Goal: Find specific page/section: Find specific page/section

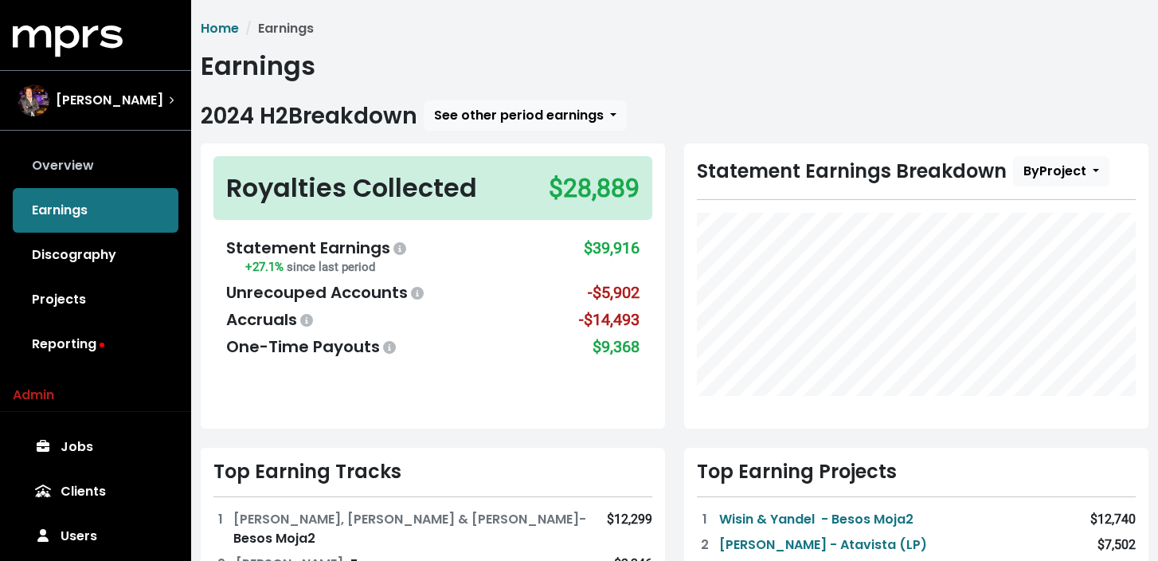
click at [102, 156] on link "Overview" at bounding box center [96, 165] width 166 height 45
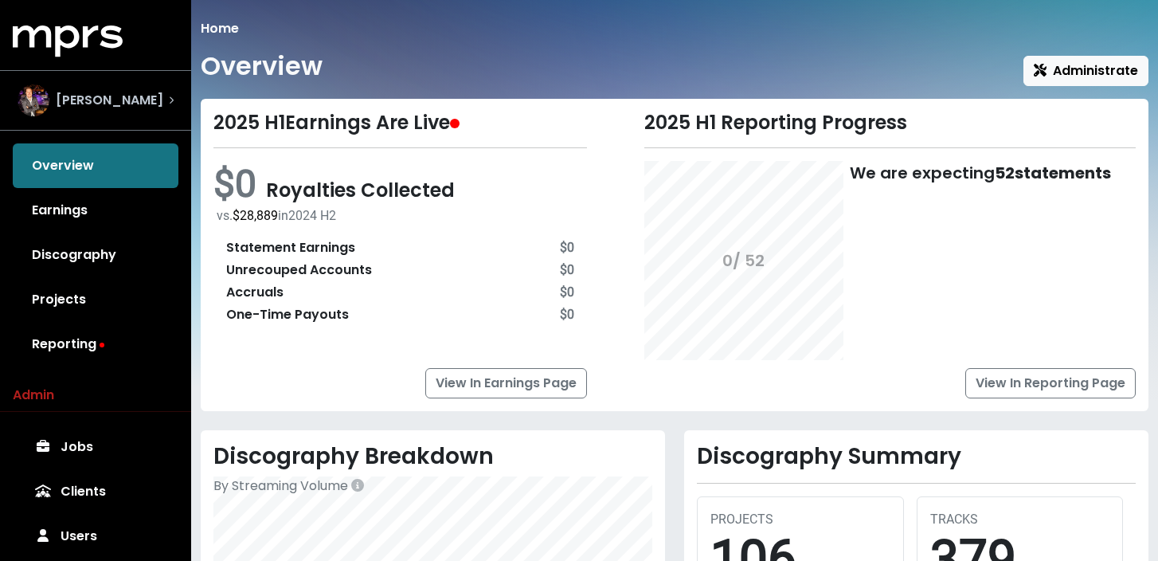
click at [169, 91] on div "[PERSON_NAME]" at bounding box center [96, 100] width 156 height 32
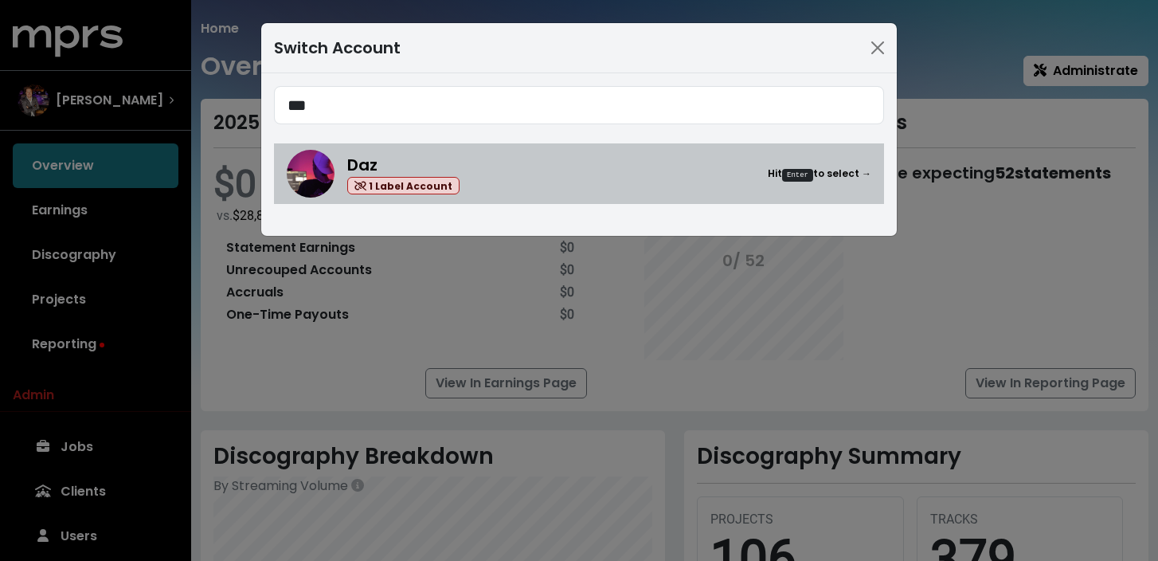
type input "***"
click at [494, 170] on div "Daz 1 Label Account Hit Enter to select →" at bounding box center [609, 174] width 524 height 42
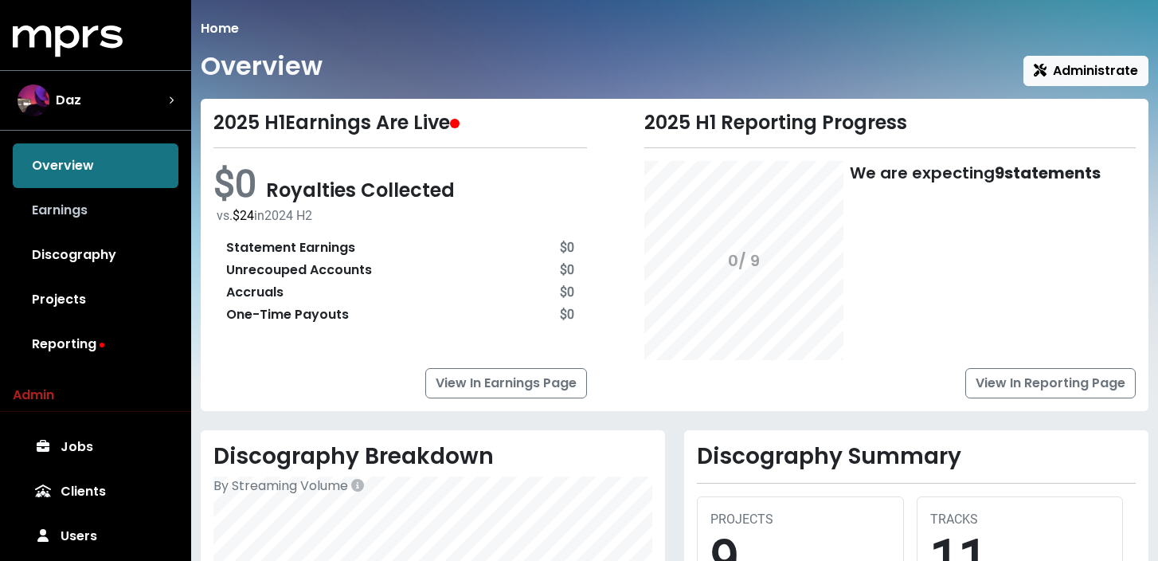
click at [104, 226] on link "Earnings" at bounding box center [96, 210] width 166 height 45
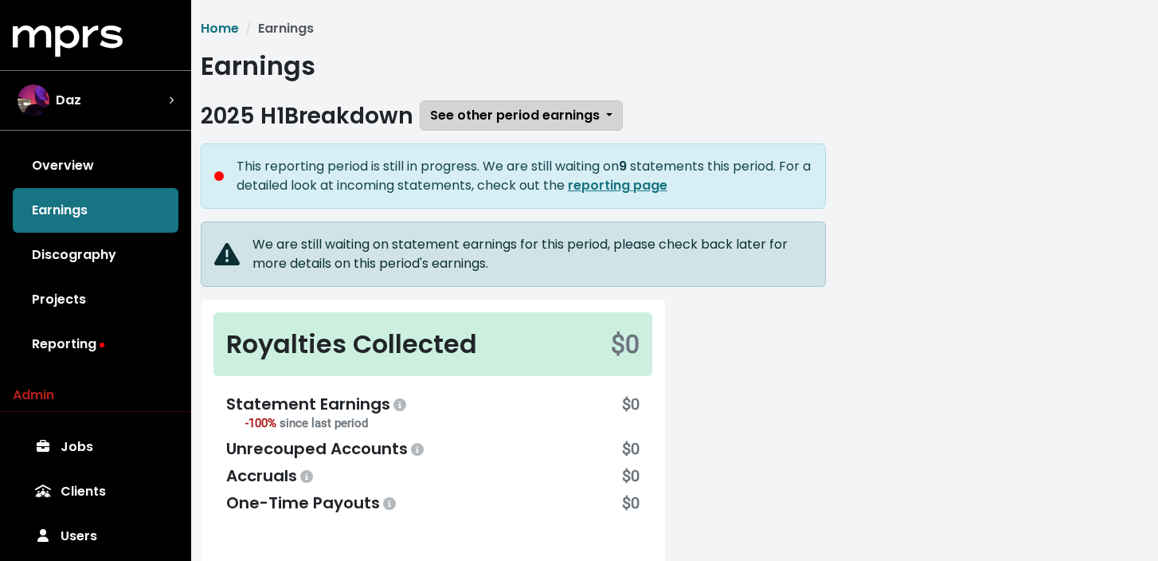
click at [561, 126] on button "See other period earnings" at bounding box center [521, 115] width 203 height 30
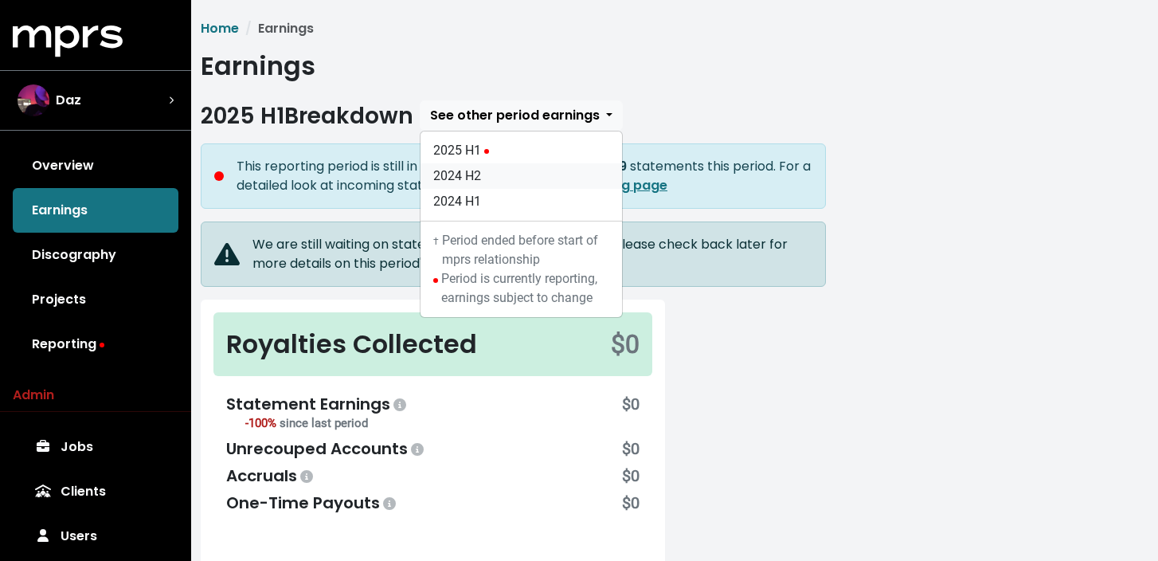
click at [550, 172] on link "2024 H2" at bounding box center [520, 175] width 201 height 25
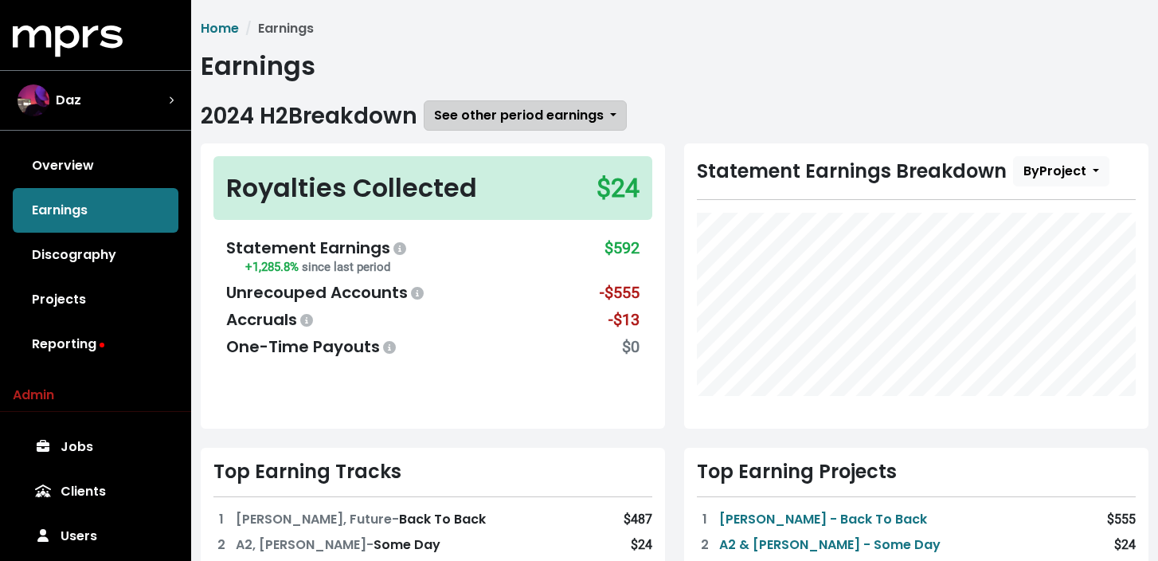
click at [561, 115] on span "See other period earnings" at bounding box center [519, 115] width 170 height 18
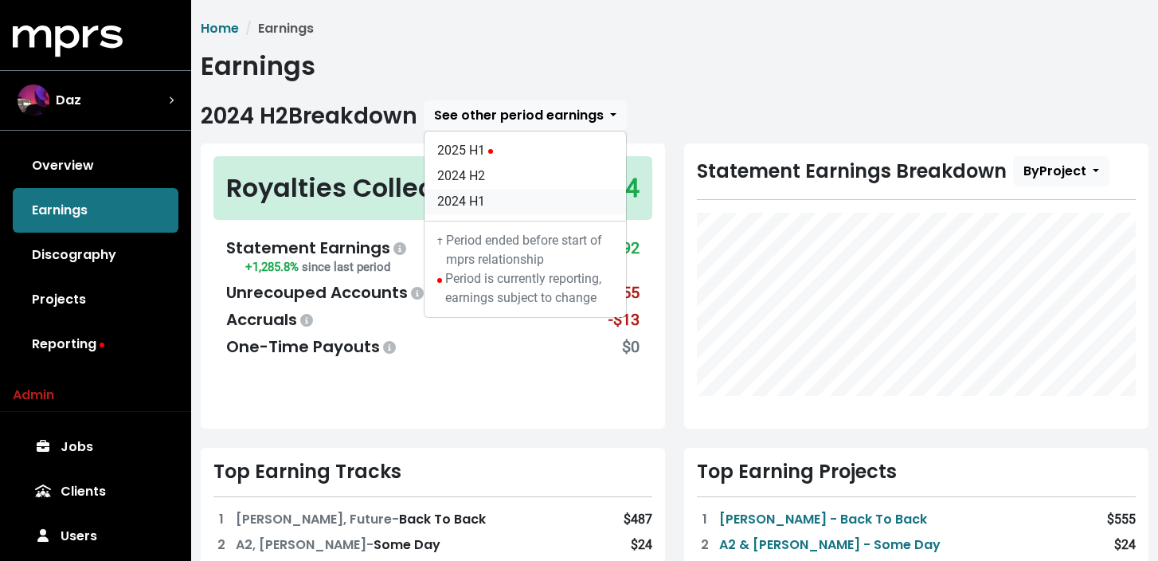
click at [543, 197] on link "2024 H1" at bounding box center [524, 201] width 201 height 25
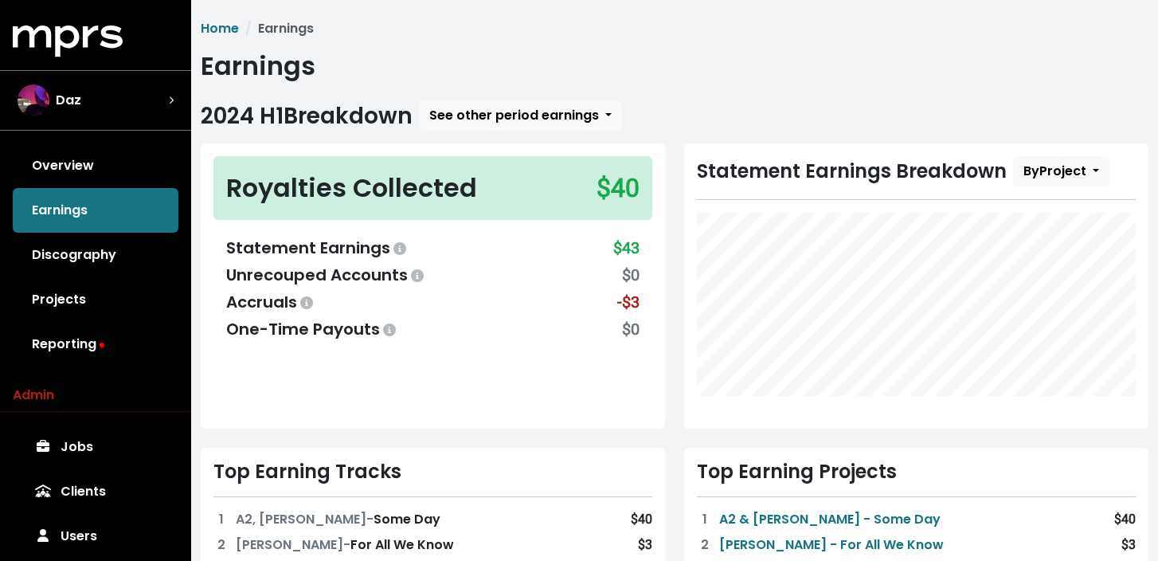
click at [573, 305] on div "Accruals -$3" at bounding box center [432, 302] width 413 height 24
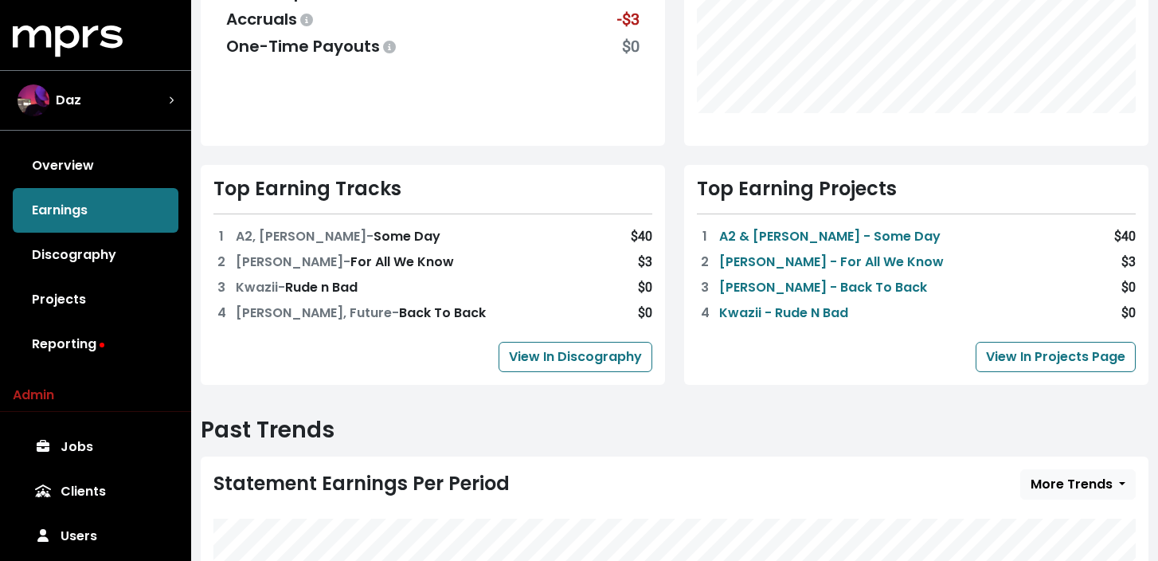
scroll to position [284, 0]
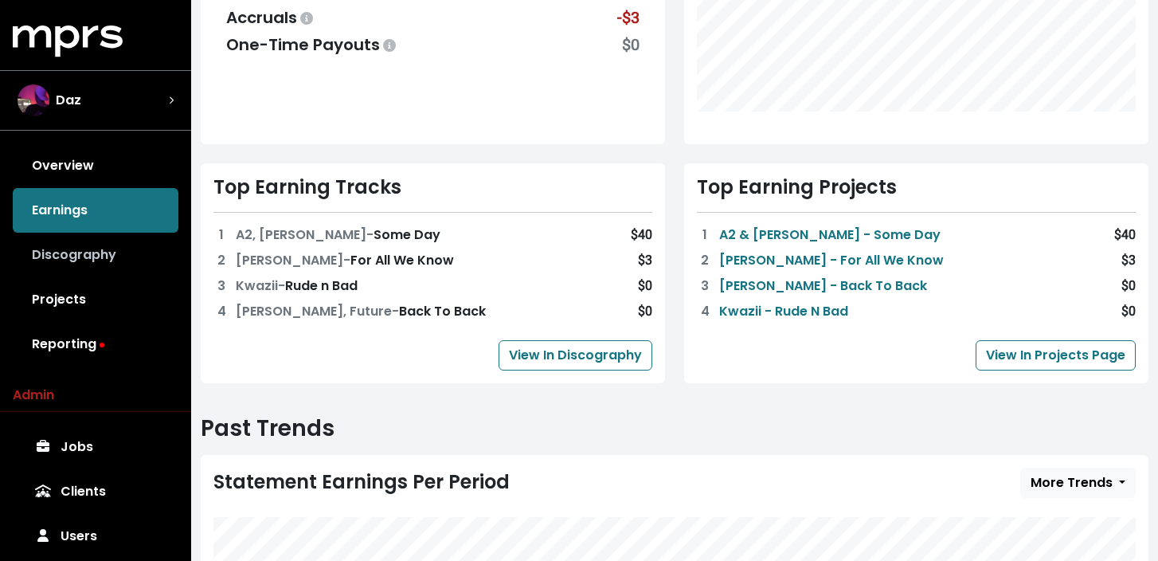
click at [100, 262] on link "Discography" at bounding box center [96, 255] width 166 height 45
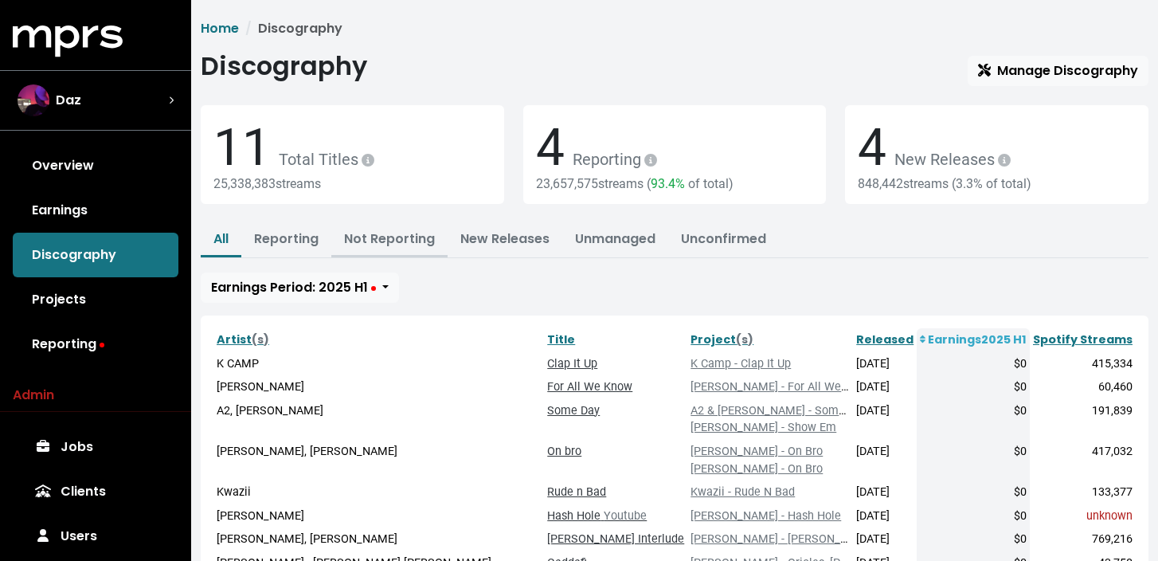
click at [415, 239] on link "Not Reporting" at bounding box center [389, 238] width 91 height 18
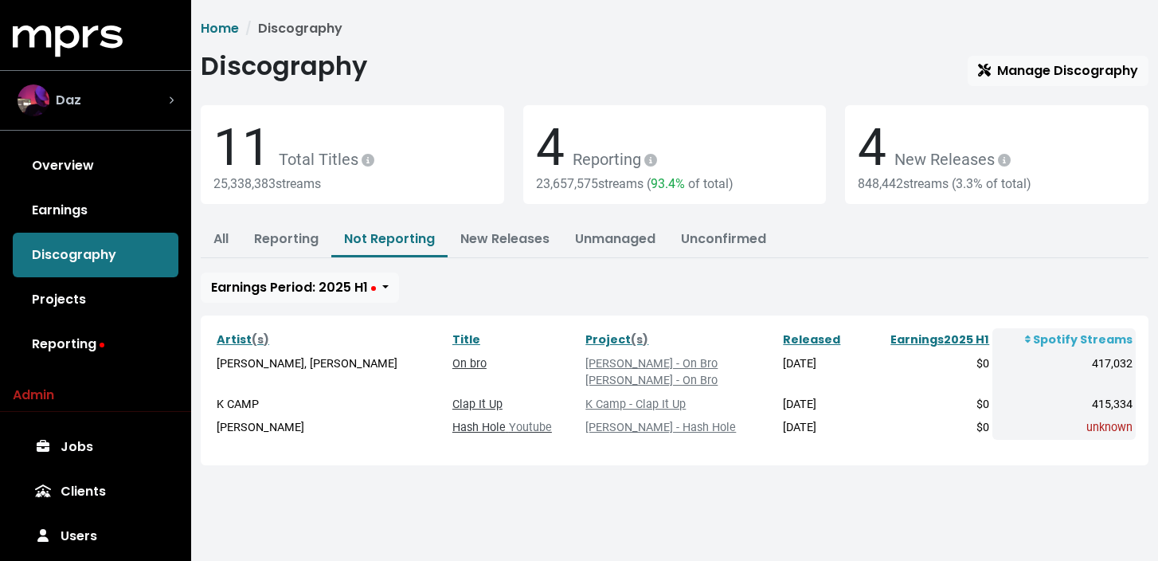
click at [132, 101] on div "Daz" at bounding box center [96, 100] width 156 height 32
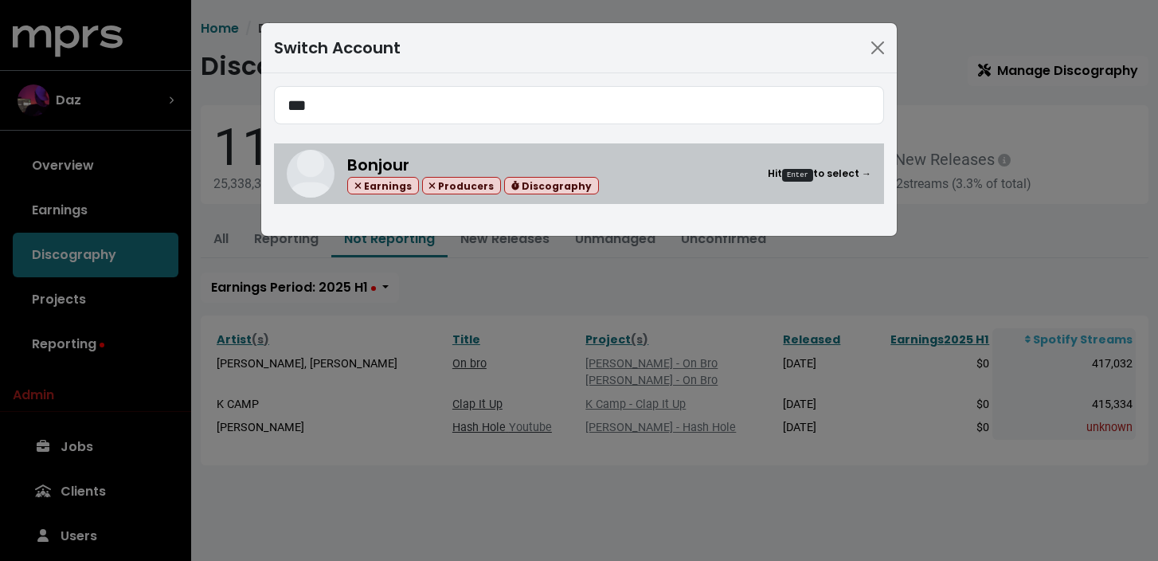
type input "***"
click at [651, 186] on div "Bonjour Earnings Producers Discography Hit Enter to select →" at bounding box center [609, 174] width 524 height 42
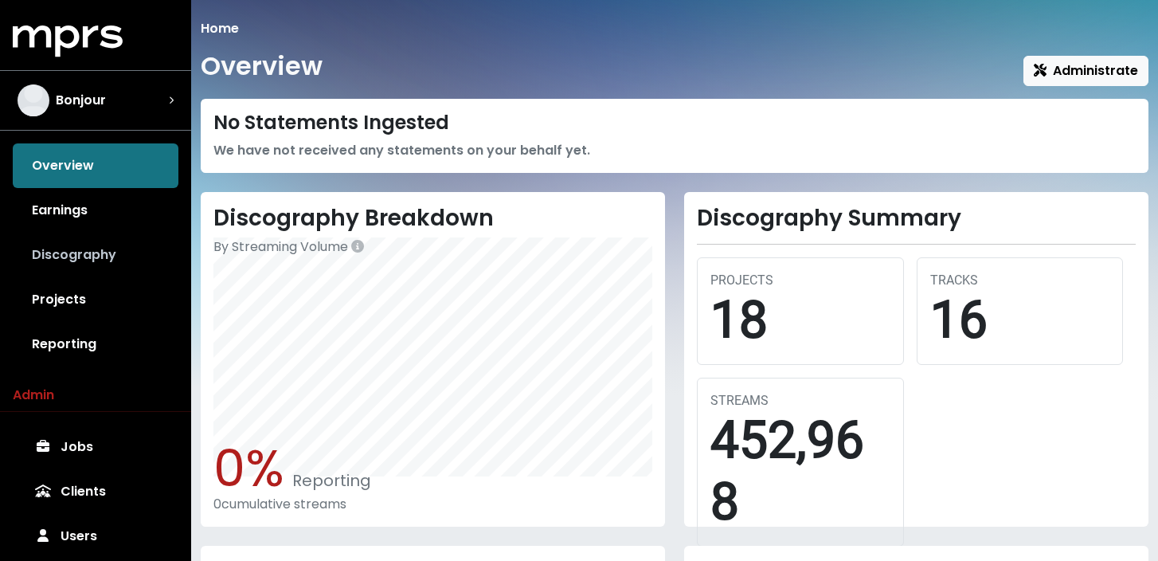
click at [124, 248] on link "Discography" at bounding box center [96, 255] width 166 height 45
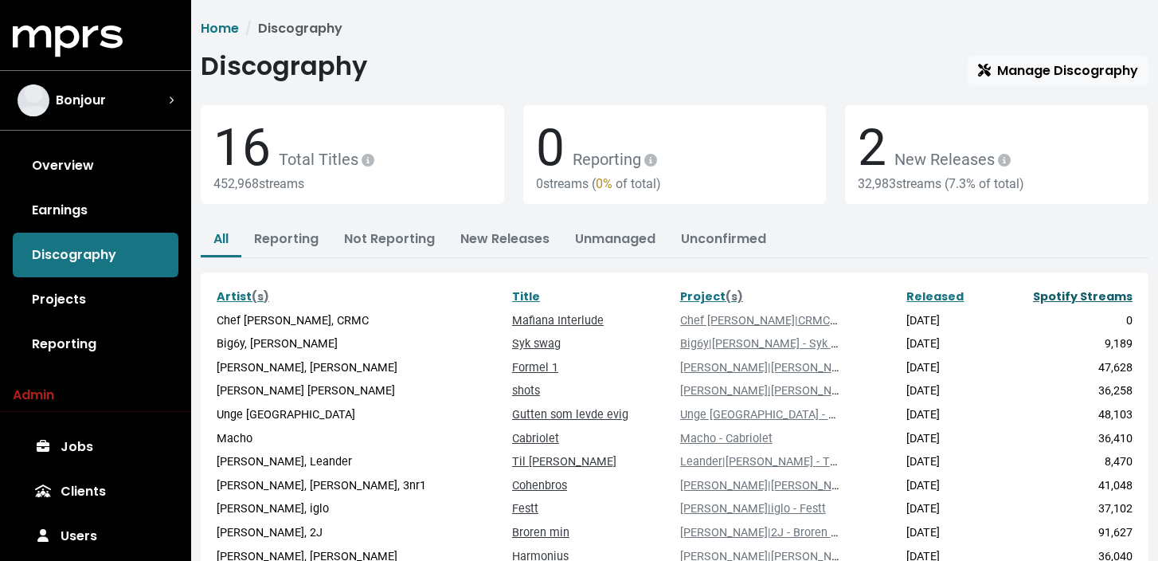
click at [1098, 298] on link "Spotify Streams" at bounding box center [1083, 296] width 100 height 16
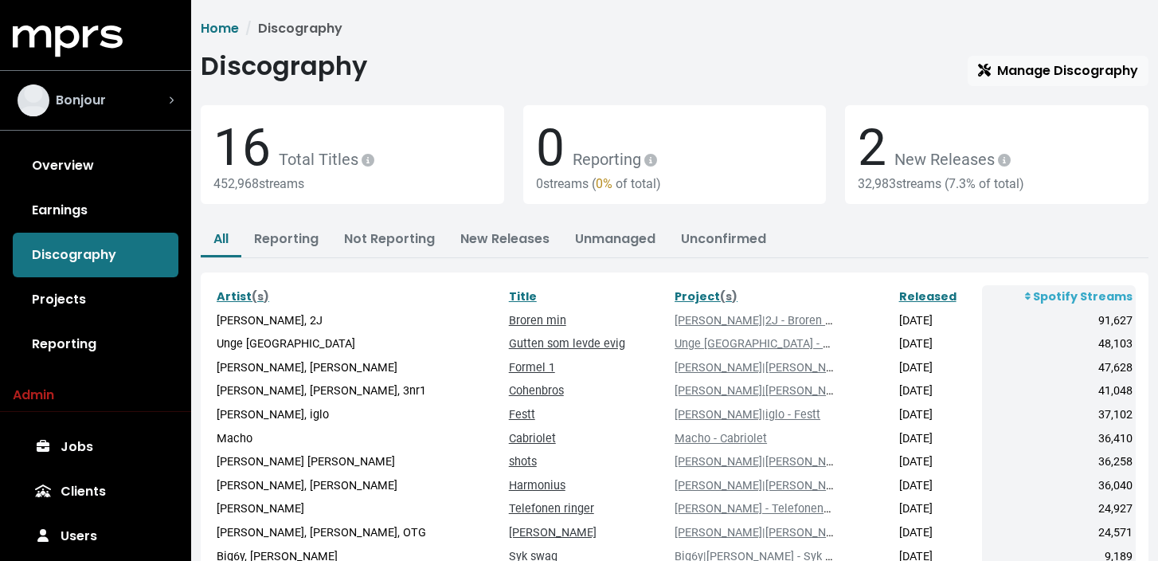
click at [142, 109] on div "Bonjour" at bounding box center [96, 100] width 156 height 32
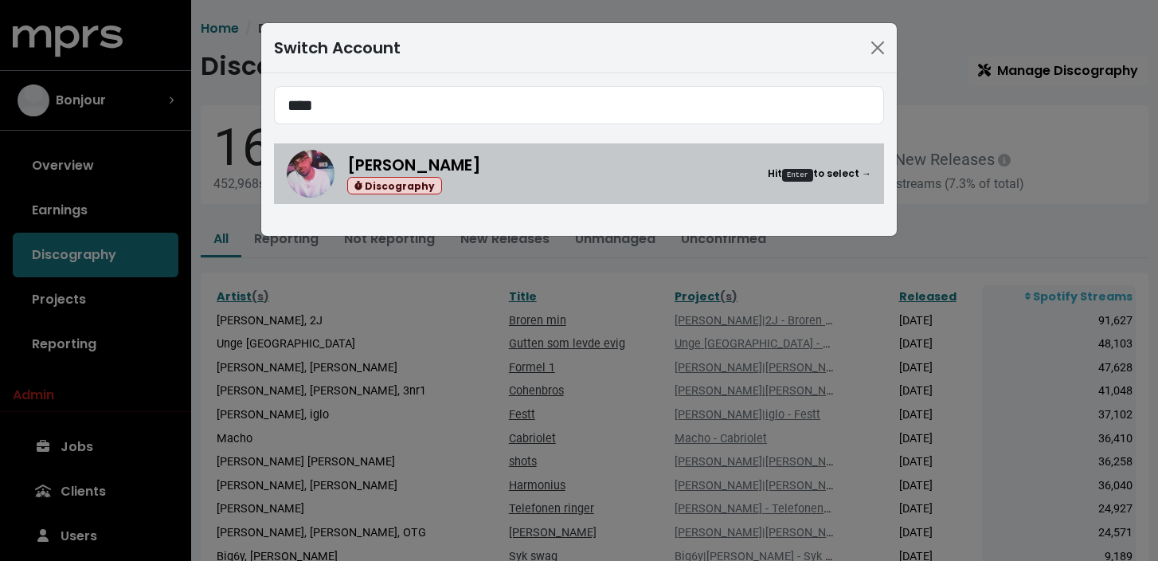
type input "****"
click at [574, 163] on div "[PERSON_NAME] Discography Hit Enter to select →" at bounding box center [609, 174] width 524 height 42
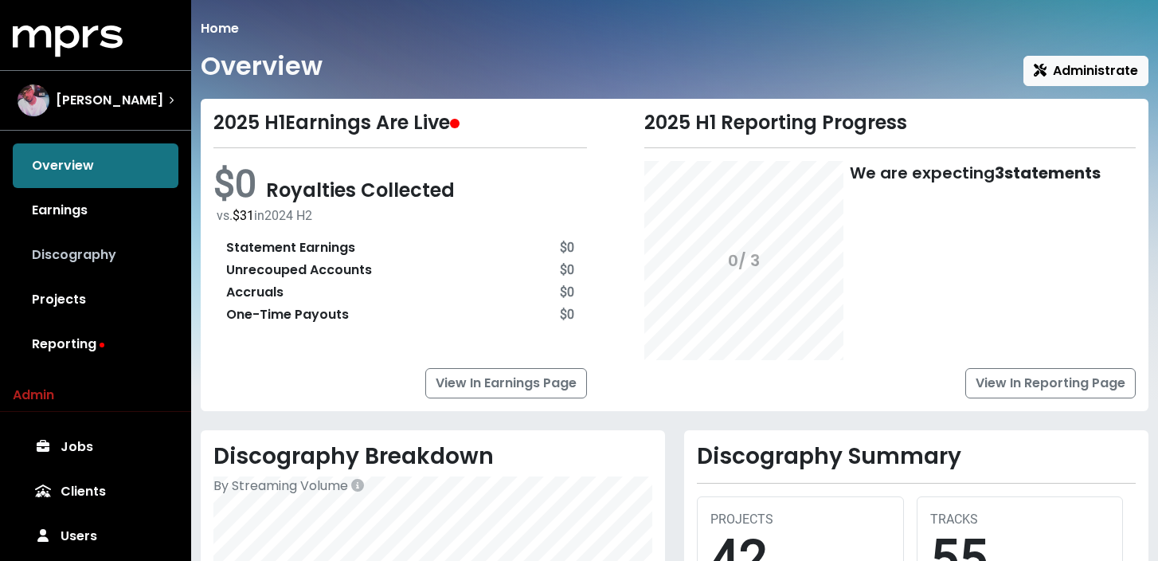
click at [106, 255] on link "Discography" at bounding box center [96, 255] width 166 height 45
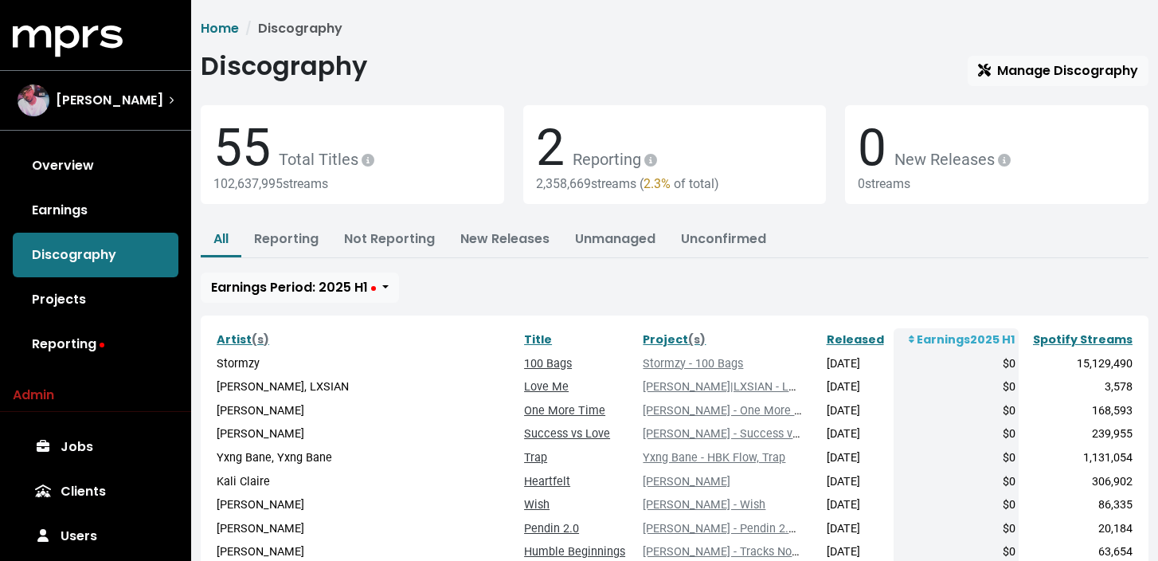
click at [1057, 330] on th "Spotify Streams" at bounding box center [1076, 340] width 117 height 24
click at [1052, 338] on link "Spotify Streams" at bounding box center [1083, 339] width 100 height 16
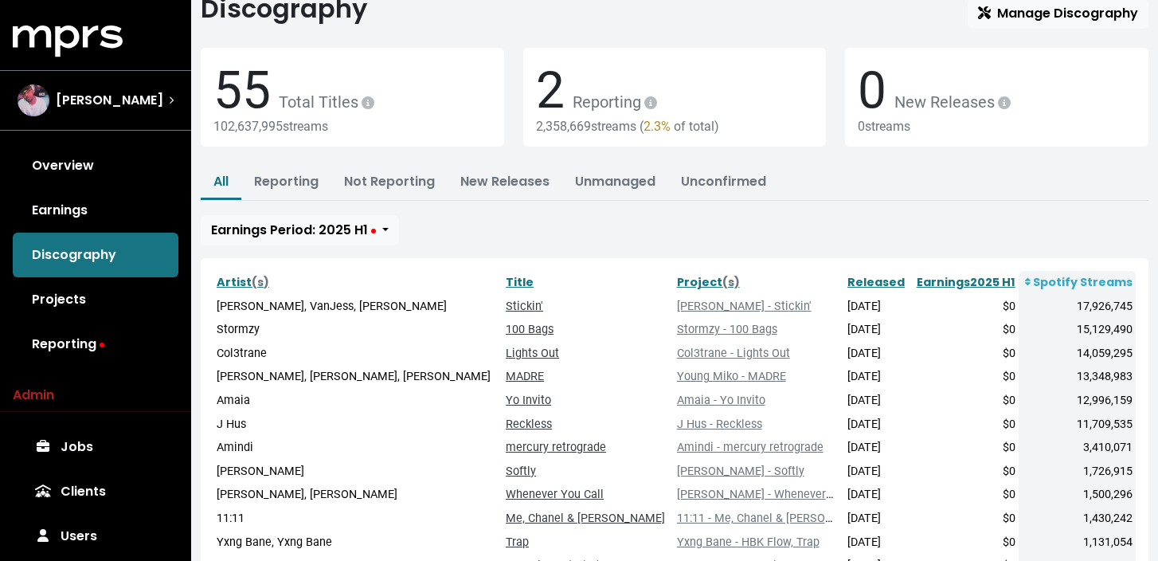
scroll to position [68, 0]
